Goal: Transaction & Acquisition: Purchase product/service

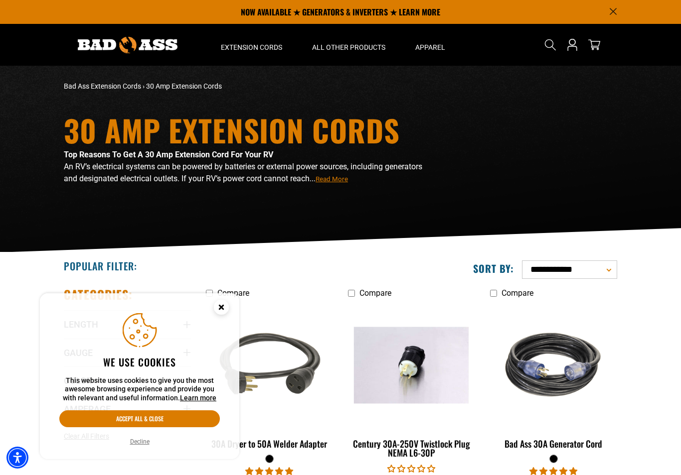
click at [219, 305] on icon "Close this option" at bounding box center [220, 306] width 3 height 3
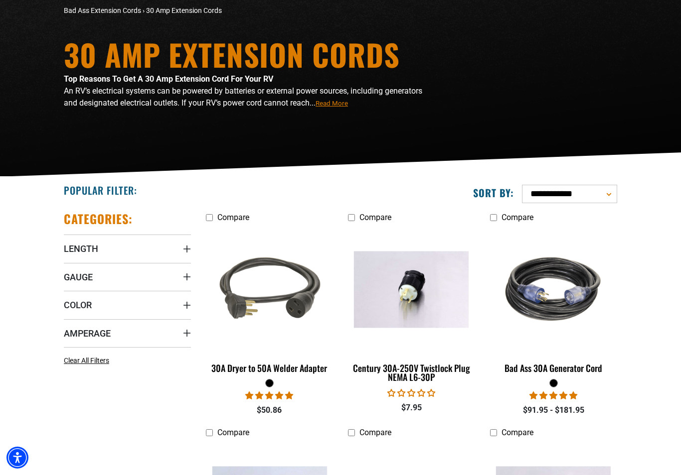
scroll to position [79, 0]
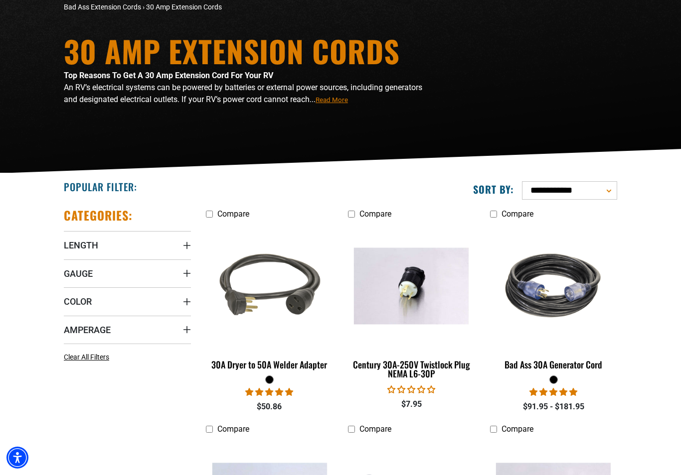
click at [76, 249] on span "Length" at bounding box center [81, 245] width 34 height 11
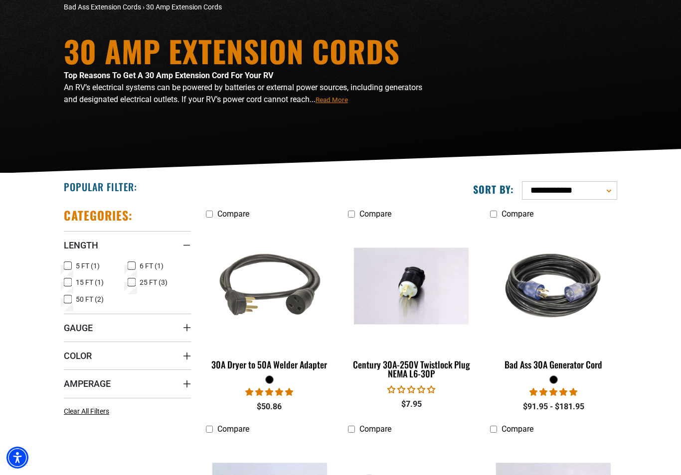
click at [123, 282] on label "15 FT (1) 15 FT (1 product)" at bounding box center [96, 282] width 64 height 13
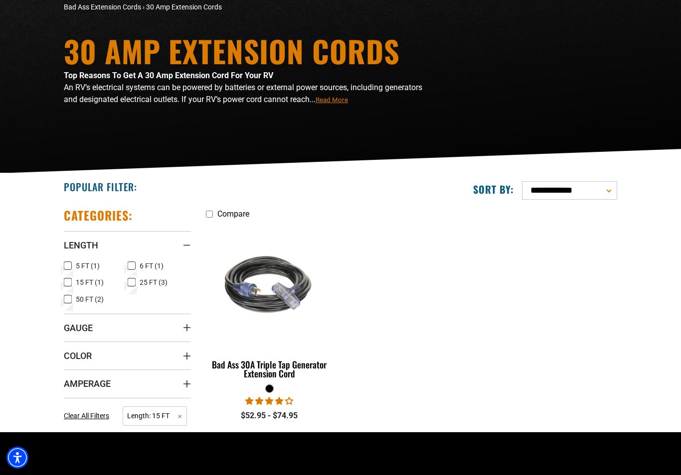
click at [68, 283] on icon at bounding box center [68, 282] width 6 height 5
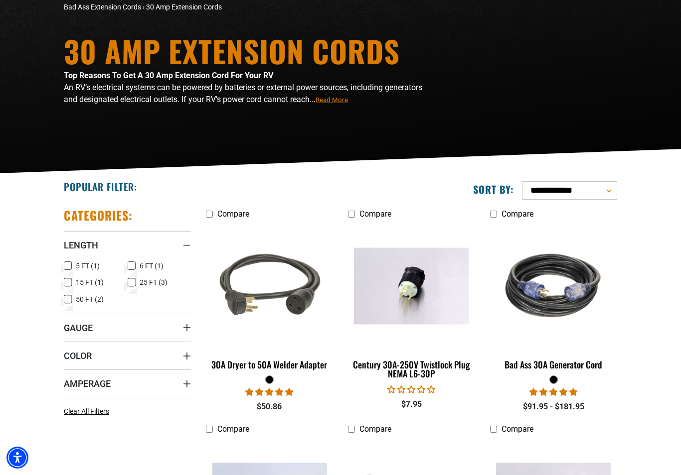
click at [135, 283] on icon at bounding box center [132, 282] width 8 height 13
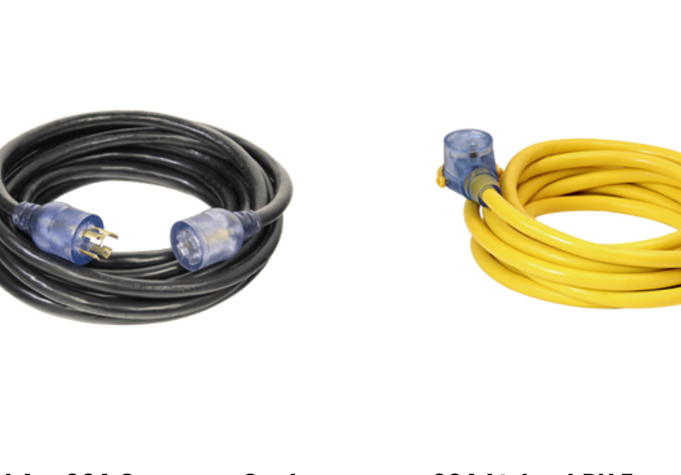
scroll to position [103, 0]
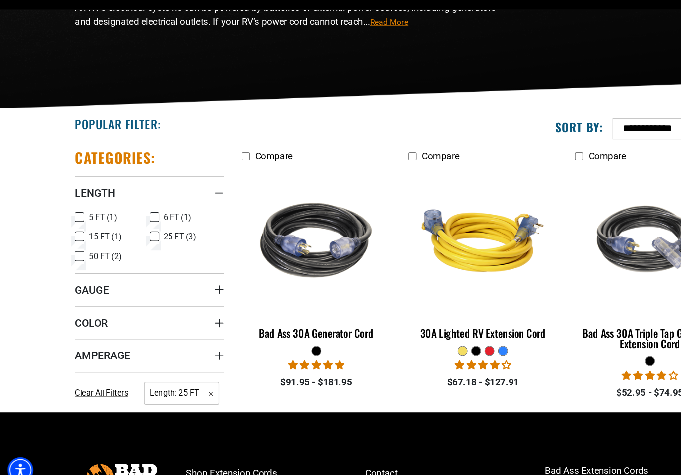
click at [297, 213] on img at bounding box center [270, 262] width 126 height 115
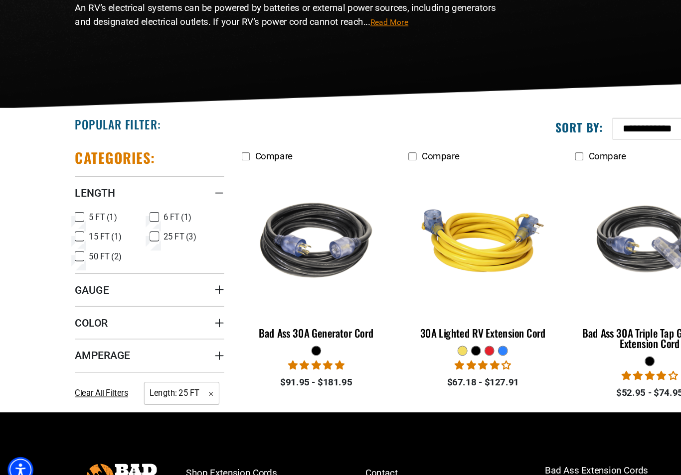
scroll to position [103, 0]
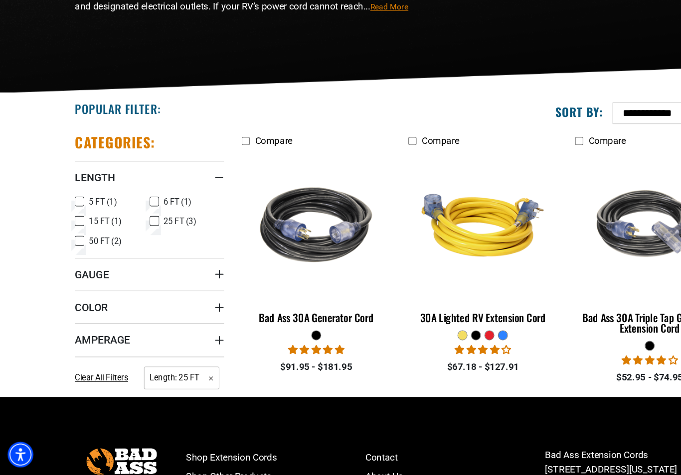
click at [139, 252] on label "25 FT (3) 25 FT (3 products)" at bounding box center [160, 258] width 64 height 13
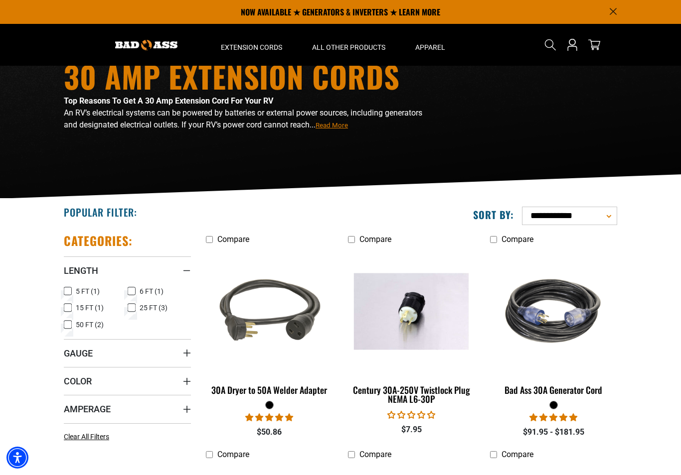
scroll to position [0, 0]
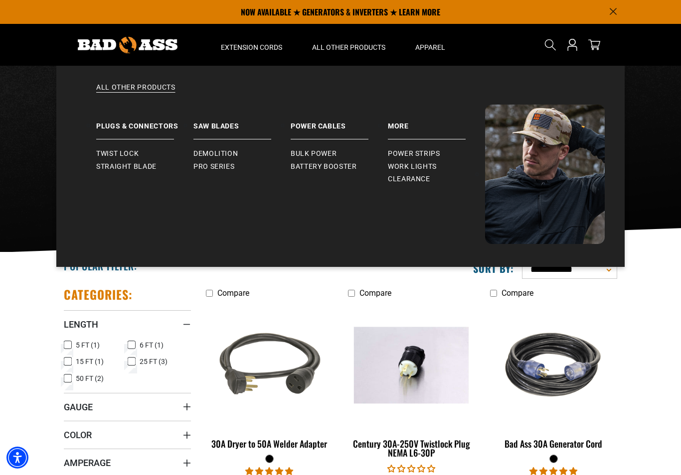
click at [416, 179] on span "Clearance" at bounding box center [409, 179] width 42 height 9
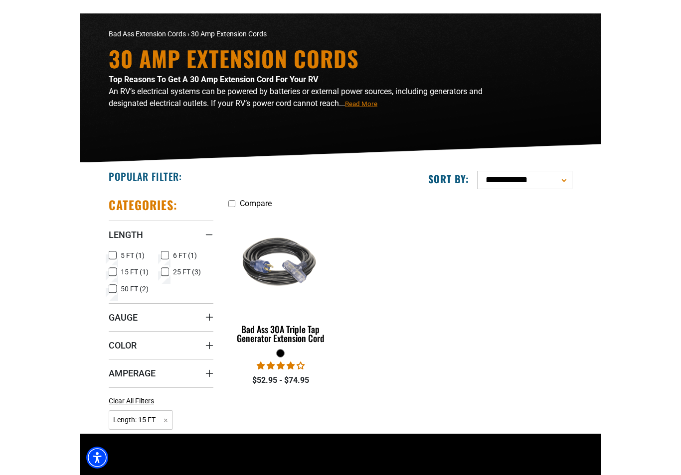
scroll to position [95, 0]
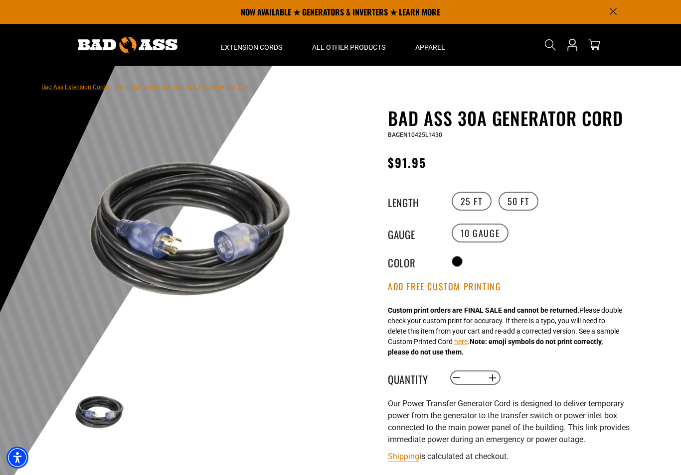
click at [519, 197] on label "50 FT" at bounding box center [518, 201] width 40 height 19
